Goal: Task Accomplishment & Management: Use online tool/utility

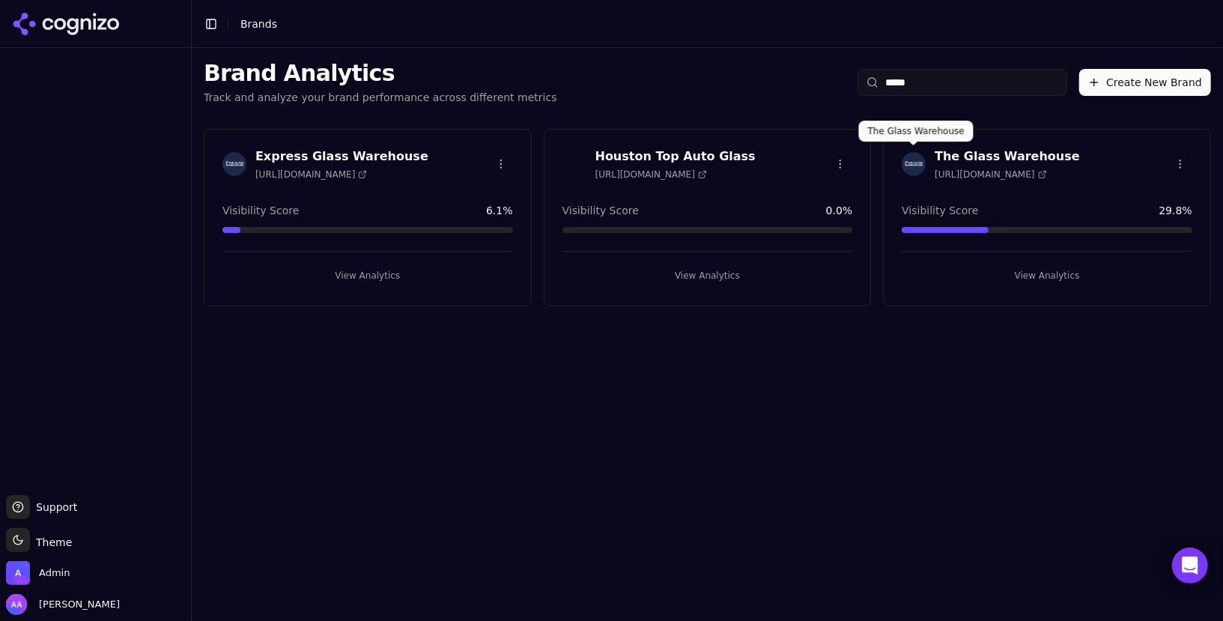
type input "*****"
click at [915, 167] on img at bounding box center [914, 164] width 24 height 24
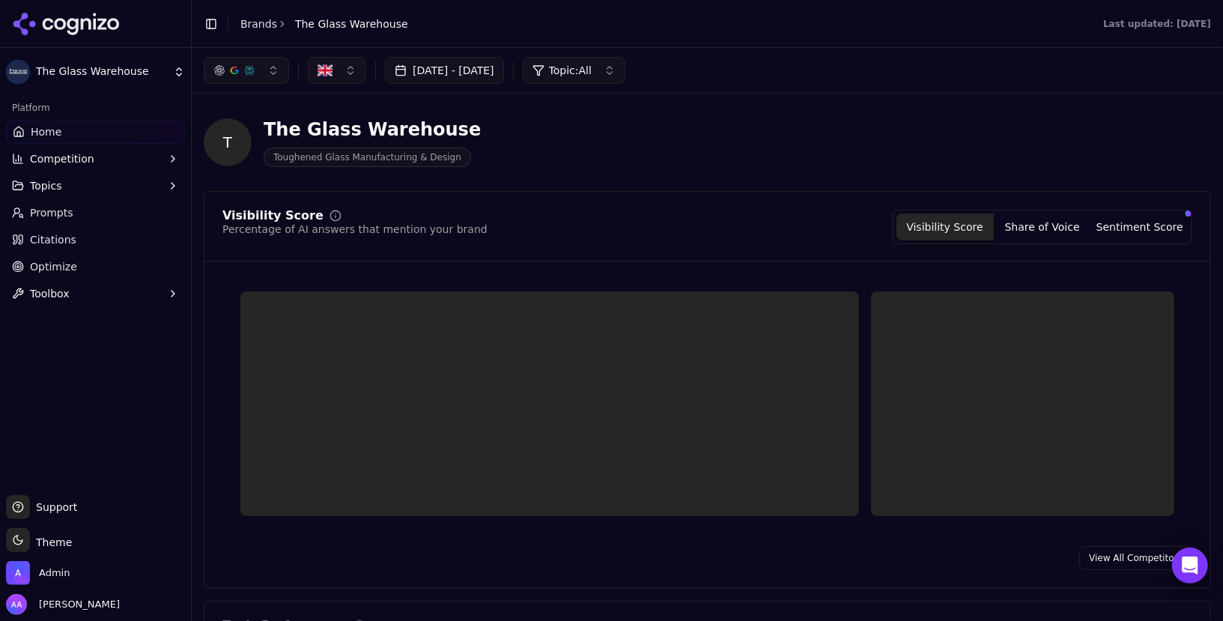
click at [67, 264] on span "Optimize" at bounding box center [53, 266] width 47 height 15
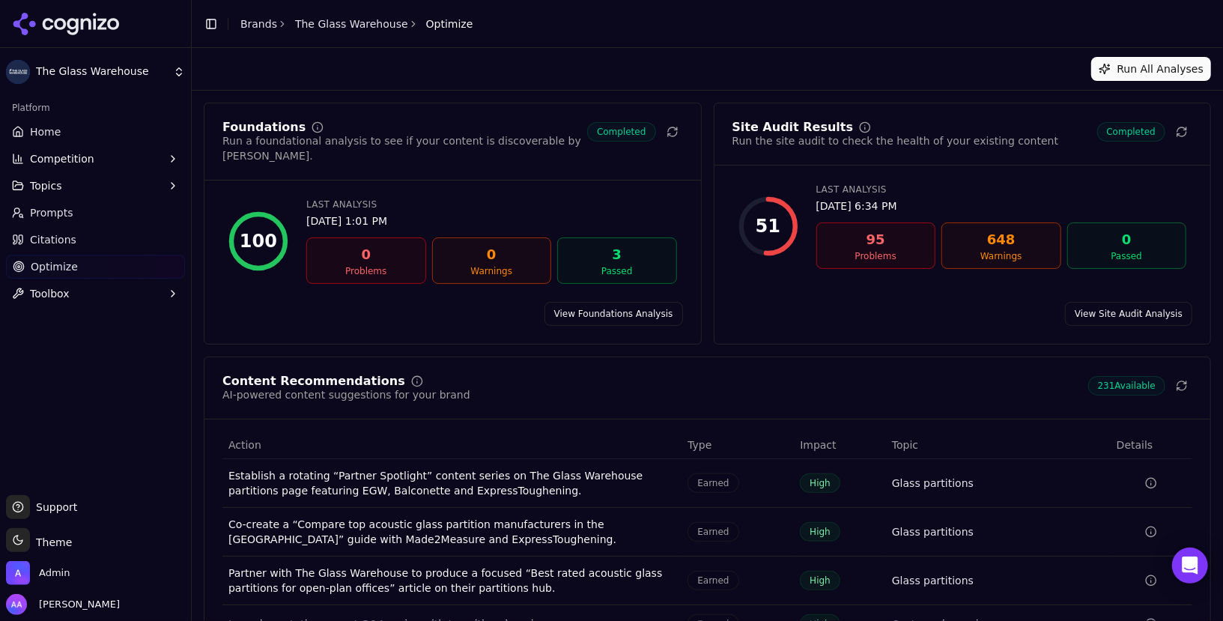
click at [334, 27] on link "The Glass Warehouse" at bounding box center [351, 23] width 113 height 15
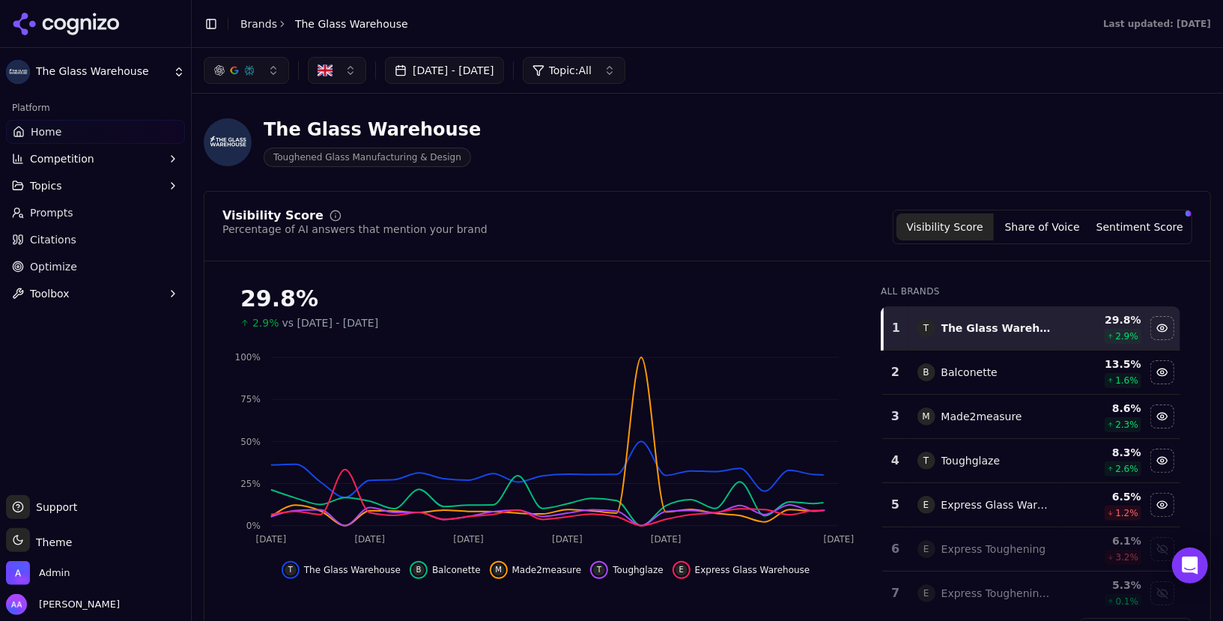
click at [79, 266] on link "Optimize" at bounding box center [95, 267] width 179 height 24
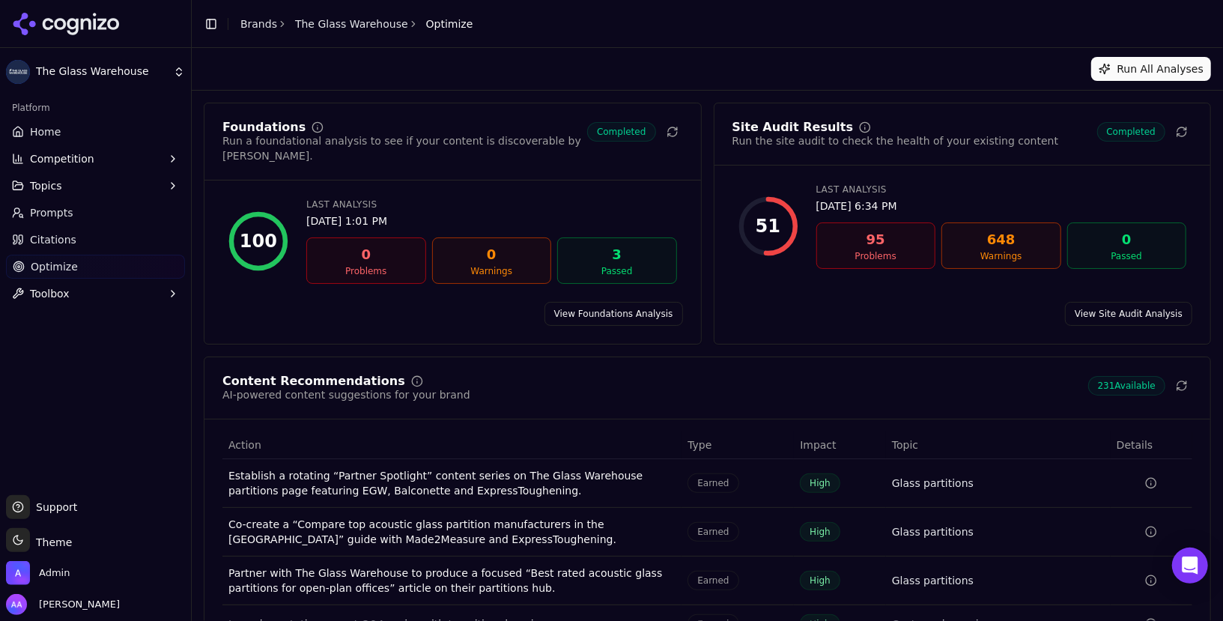
click at [1132, 302] on link "View Site Audit Analysis" at bounding box center [1128, 314] width 127 height 24
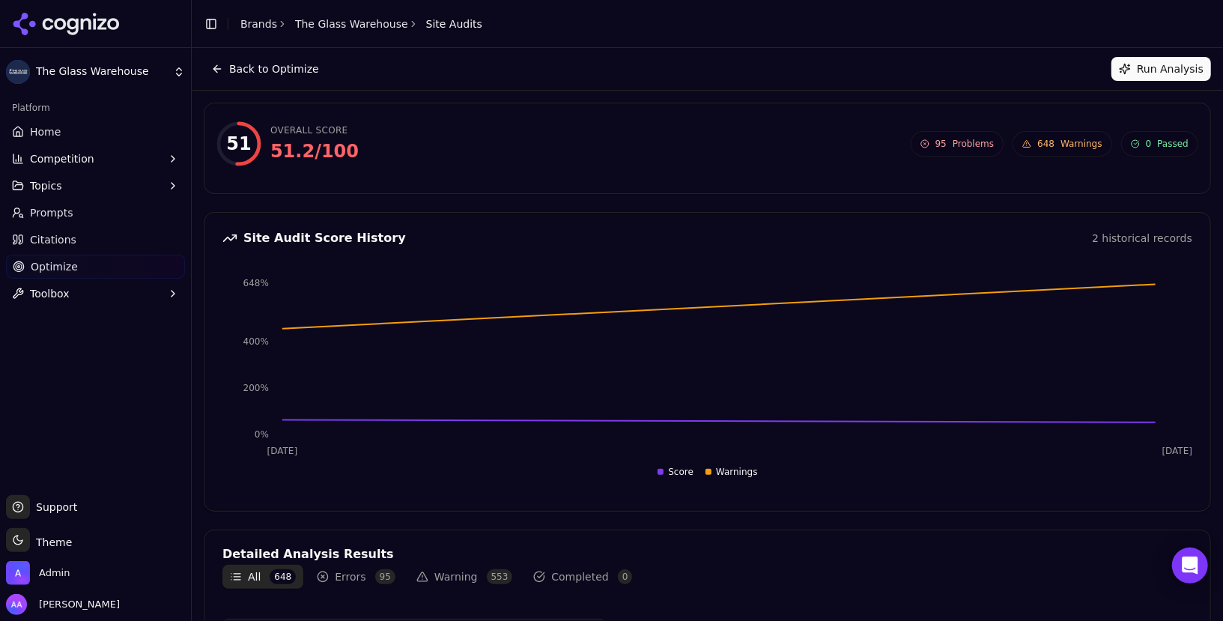
click at [1157, 69] on button "Run Analysis" at bounding box center [1162, 69] width 100 height 24
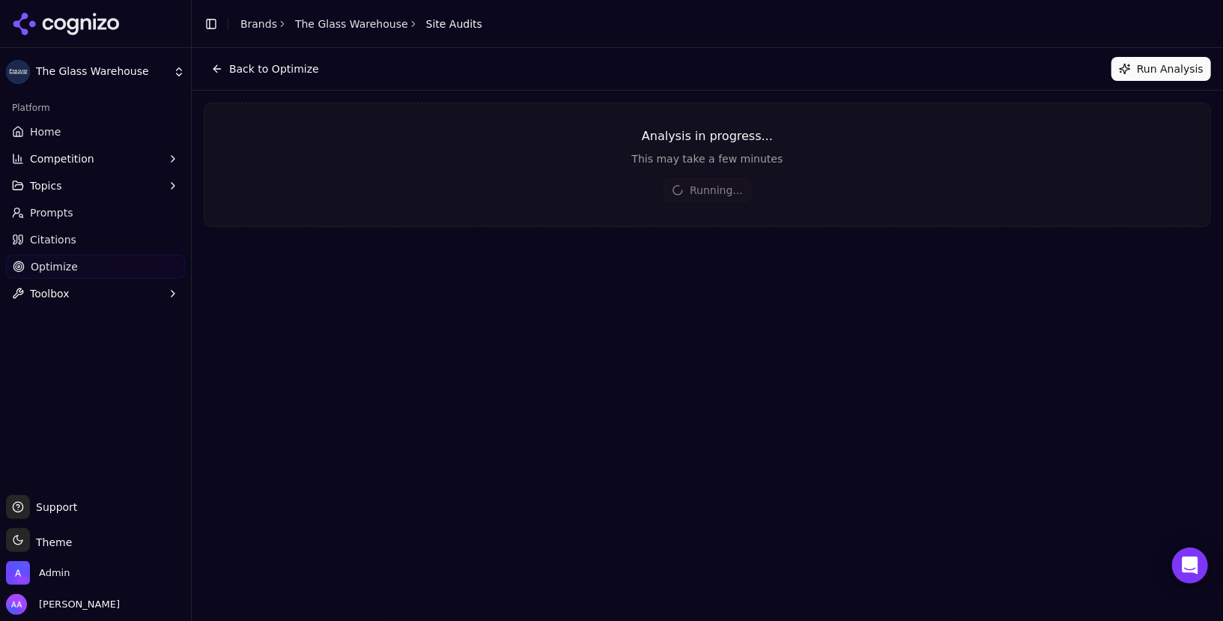
click at [238, 25] on div "Toggle Sidebar Brands The Glass Warehouse Site Audits" at bounding box center [343, 23] width 303 height 21
click at [249, 25] on link "Brands" at bounding box center [259, 24] width 37 height 12
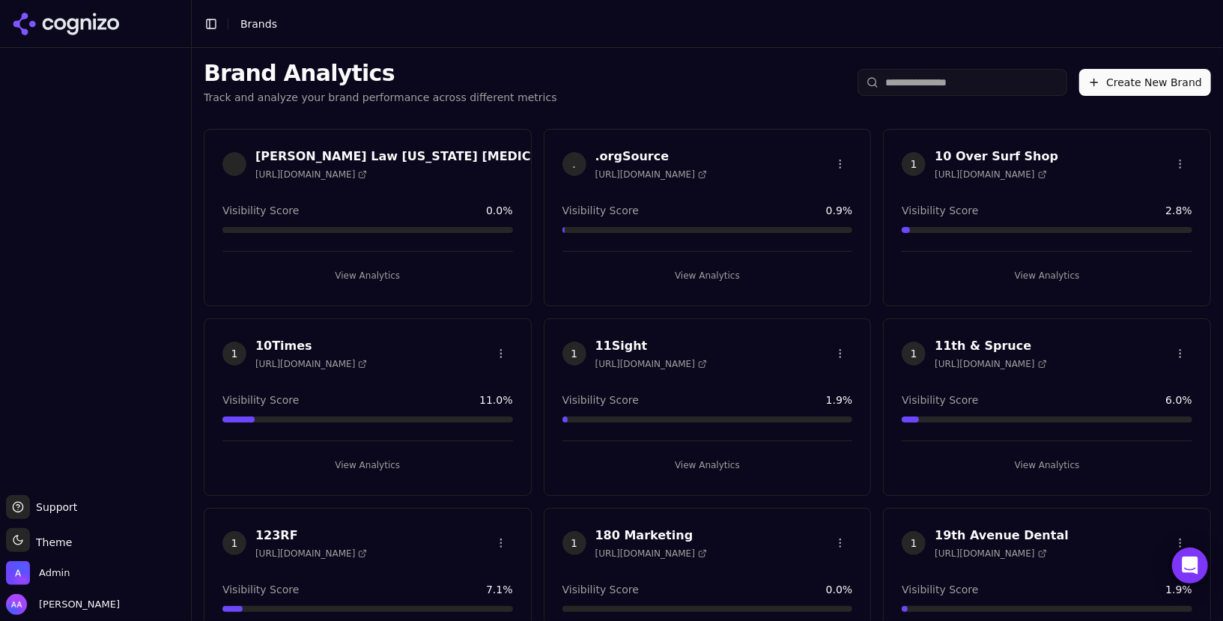
click at [912, 88] on html "Support Support Toggle theme Theme Admin [PERSON_NAME] Toggle Sidebar Brands Br…" at bounding box center [611, 310] width 1223 height 621
click at [926, 83] on input "search" at bounding box center [963, 82] width 210 height 27
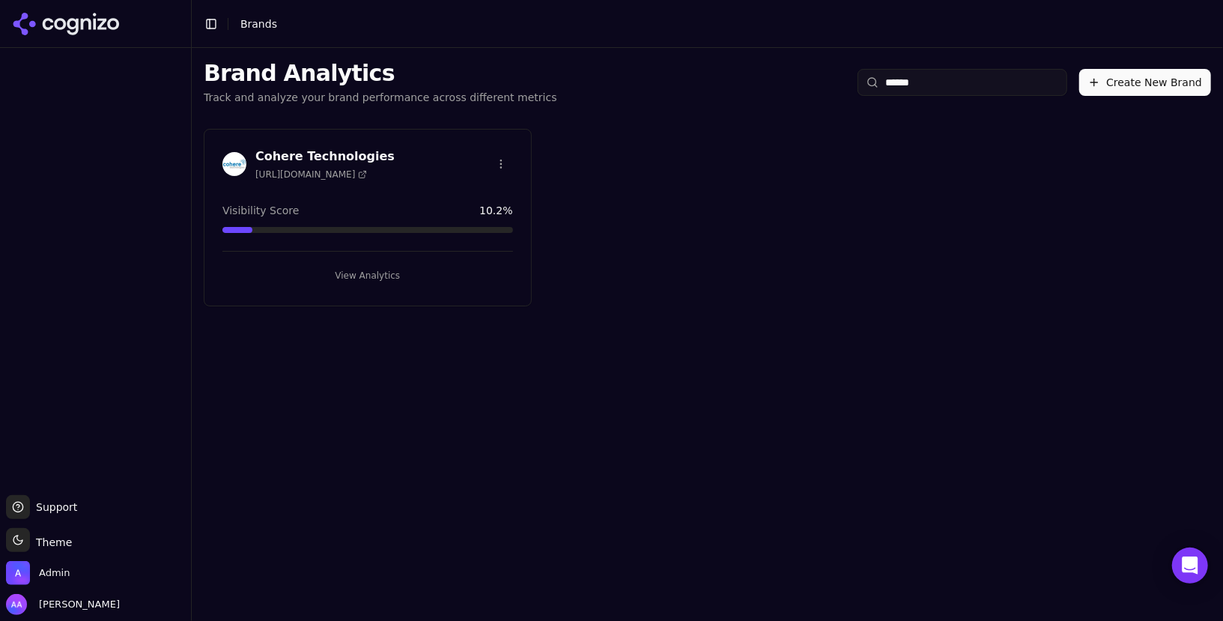
type input "******"
click at [237, 156] on img at bounding box center [235, 164] width 24 height 24
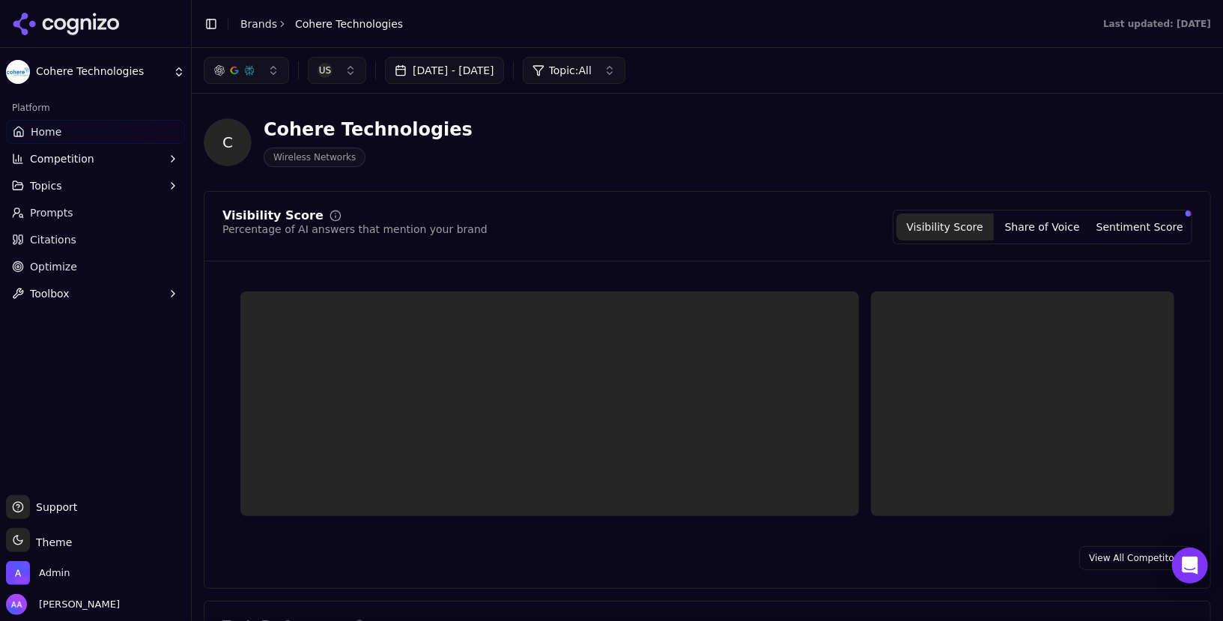
click at [76, 263] on link "Optimize" at bounding box center [95, 267] width 179 height 24
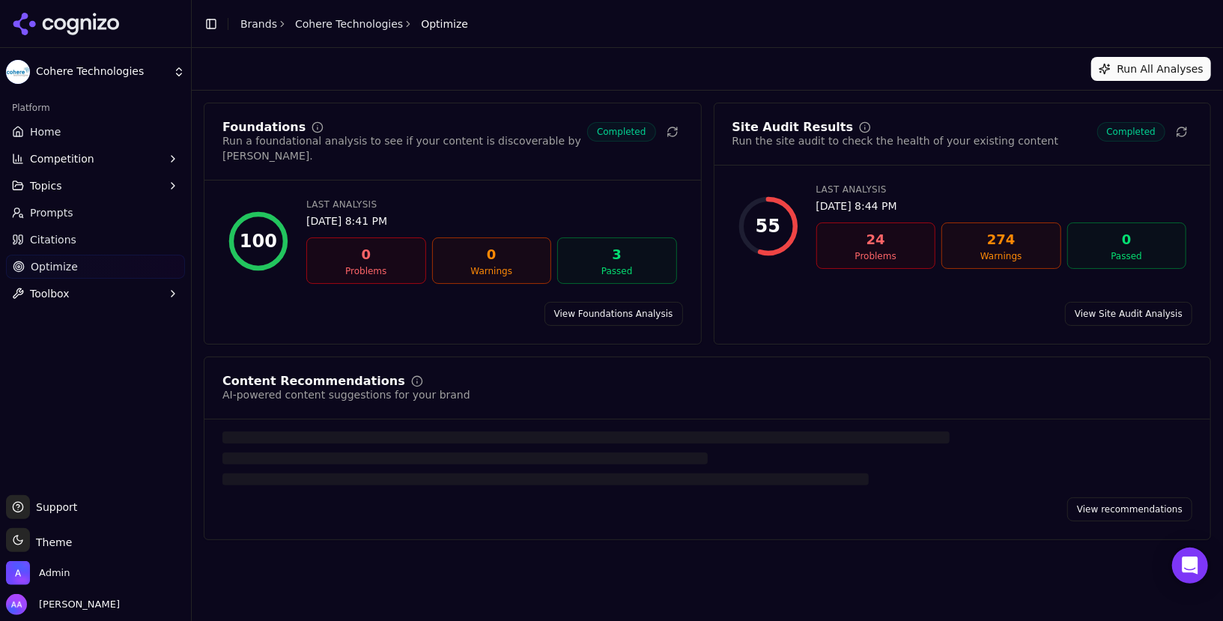
click at [1134, 302] on link "View Site Audit Analysis" at bounding box center [1128, 314] width 127 height 24
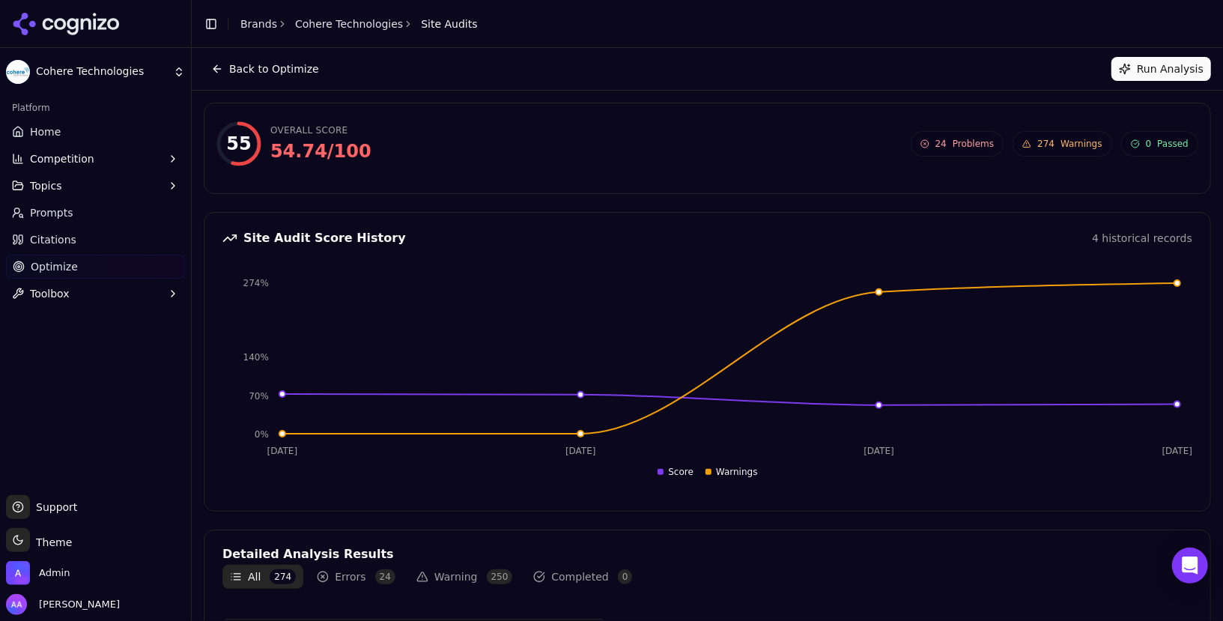
click at [1149, 67] on button "Run Analysis" at bounding box center [1162, 69] width 100 height 24
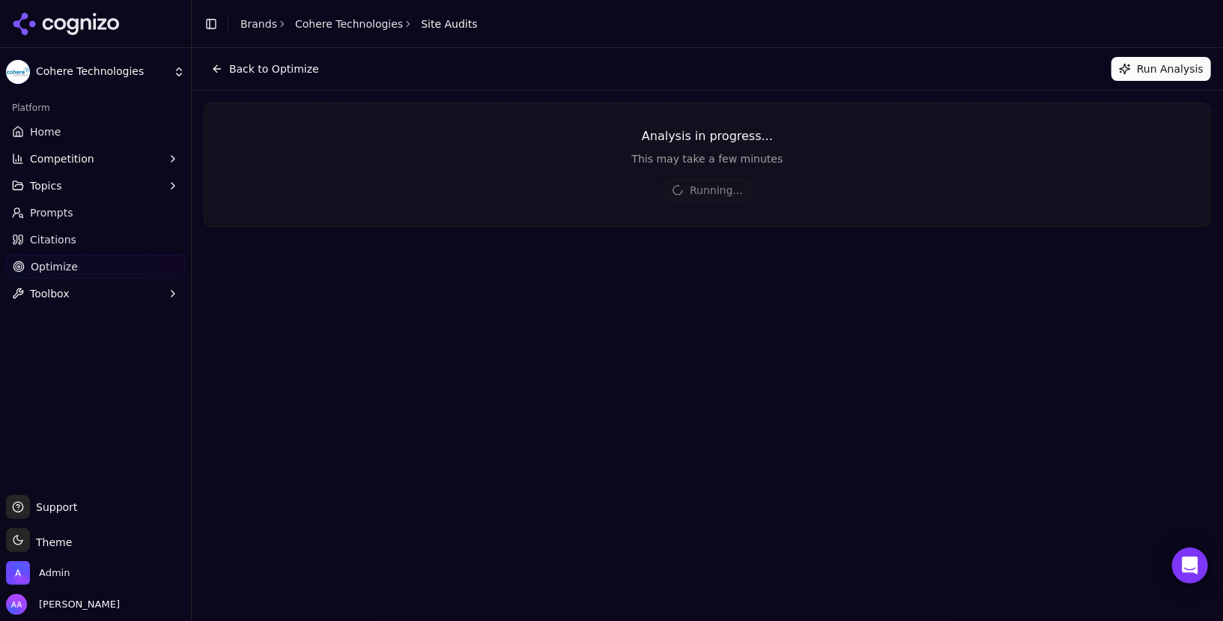
click at [243, 19] on link "Brands" at bounding box center [259, 24] width 37 height 12
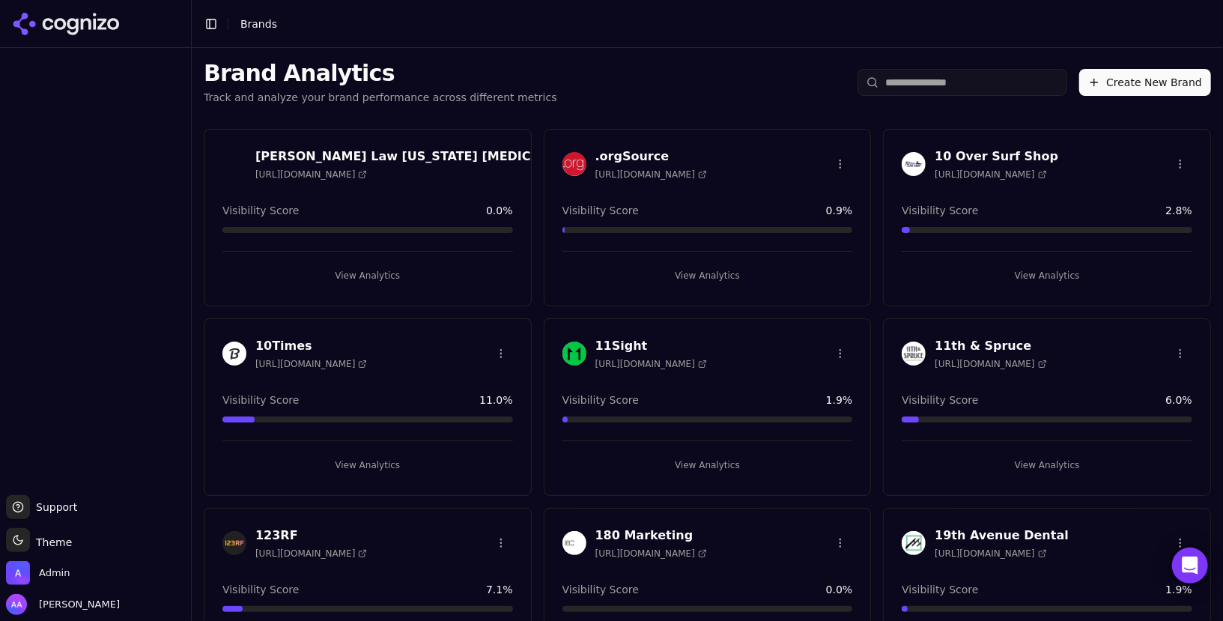
click at [937, 92] on input "search" at bounding box center [963, 82] width 210 height 27
click at [937, 104] on div "Brand Analytics Track and analyze your brand performance across different metri…" at bounding box center [708, 82] width 1032 height 69
click at [930, 82] on input "search" at bounding box center [963, 82] width 210 height 27
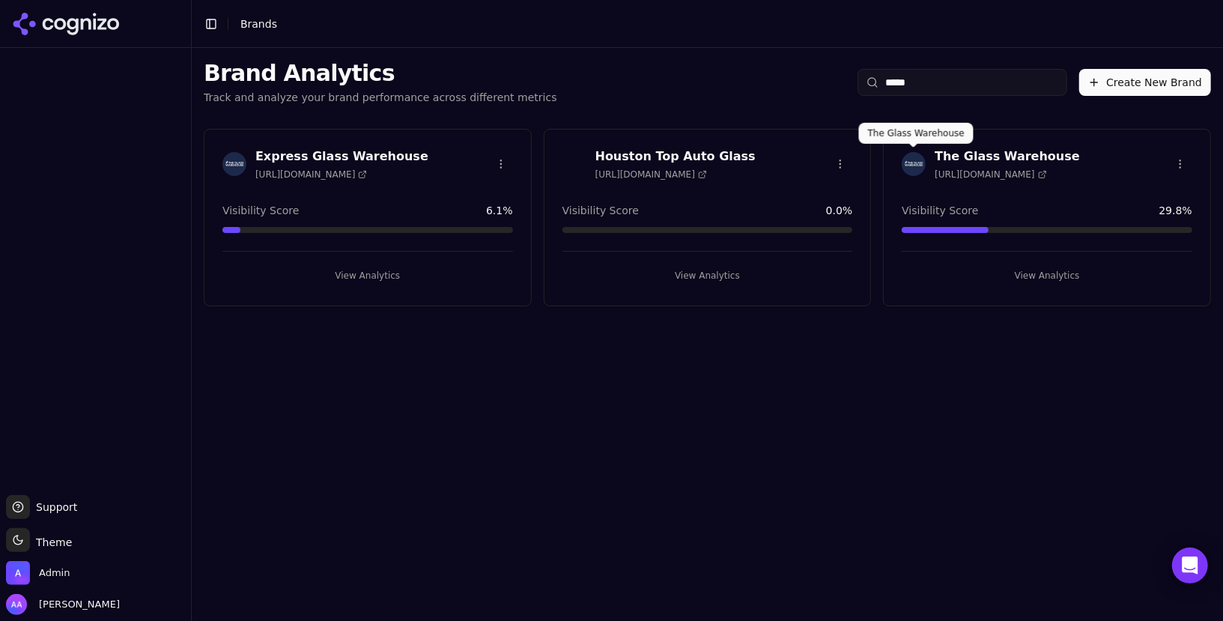
type input "*****"
click at [916, 163] on img at bounding box center [914, 164] width 24 height 24
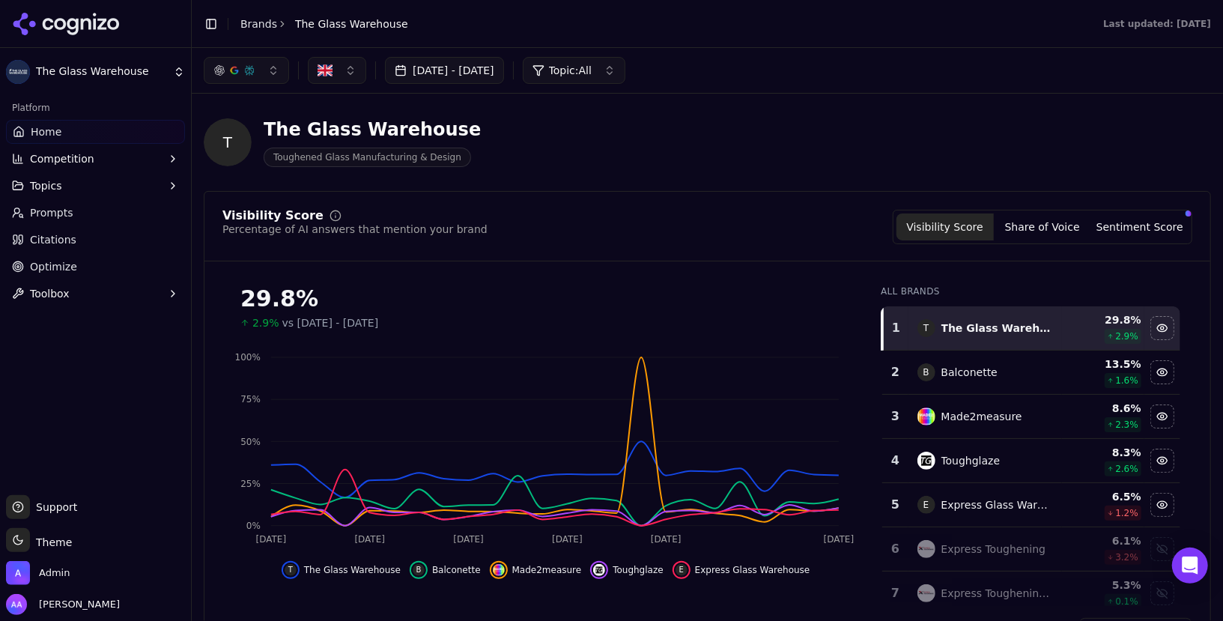
click at [91, 260] on link "Optimize" at bounding box center [95, 267] width 179 height 24
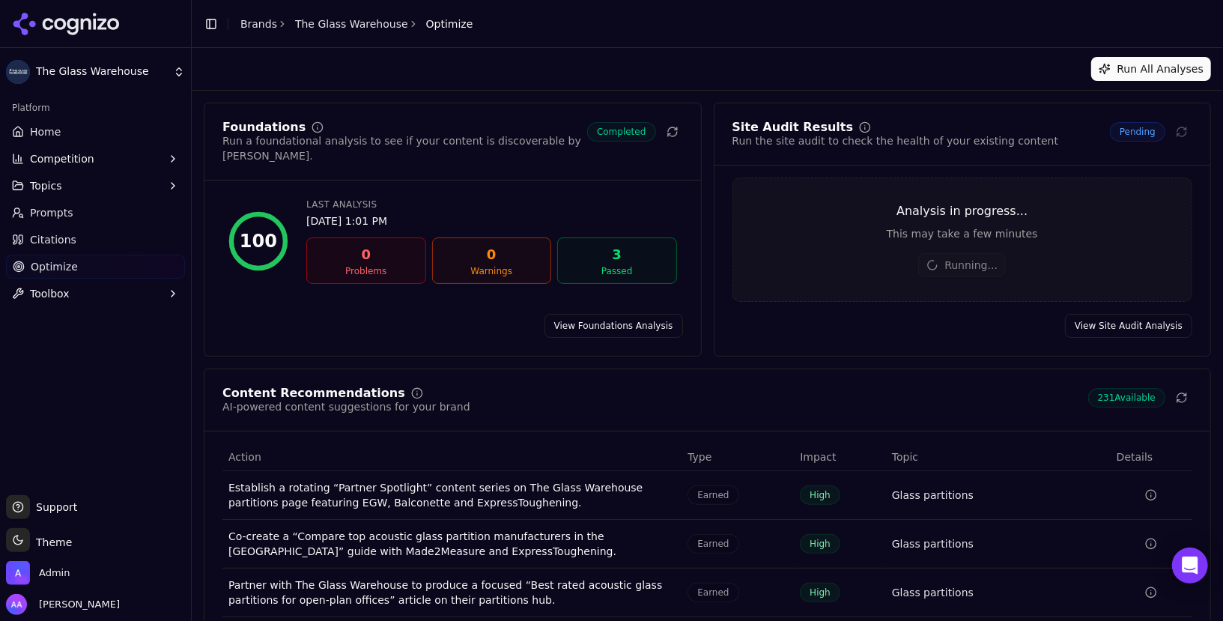
click at [1113, 340] on div "Site Audit Results Run the site audit to check the health of your existing cont…" at bounding box center [963, 230] width 498 height 254
click at [1116, 333] on link "View Site Audit Analysis" at bounding box center [1128, 326] width 127 height 24
